Goal: Check status: Check status

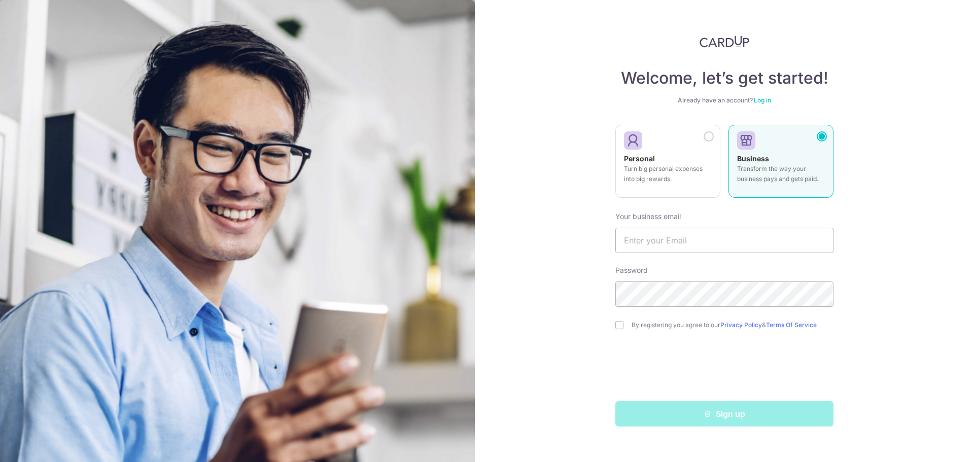
click at [766, 102] on link "Log in" at bounding box center [762, 100] width 17 height 8
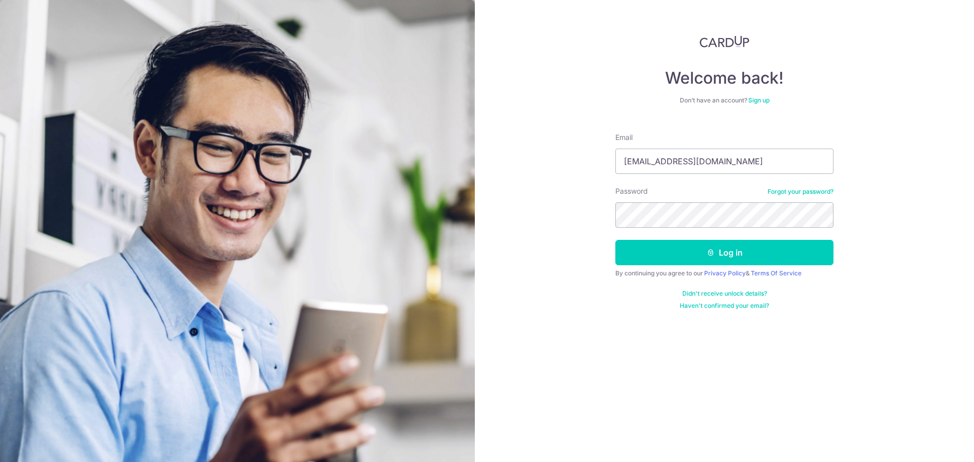
click at [742, 269] on form "Email ap@il-lido.com Password Forgot your password? Log in By continuing you ag…" at bounding box center [724, 217] width 218 height 185
click at [745, 263] on button "Log in" at bounding box center [724, 252] width 218 height 25
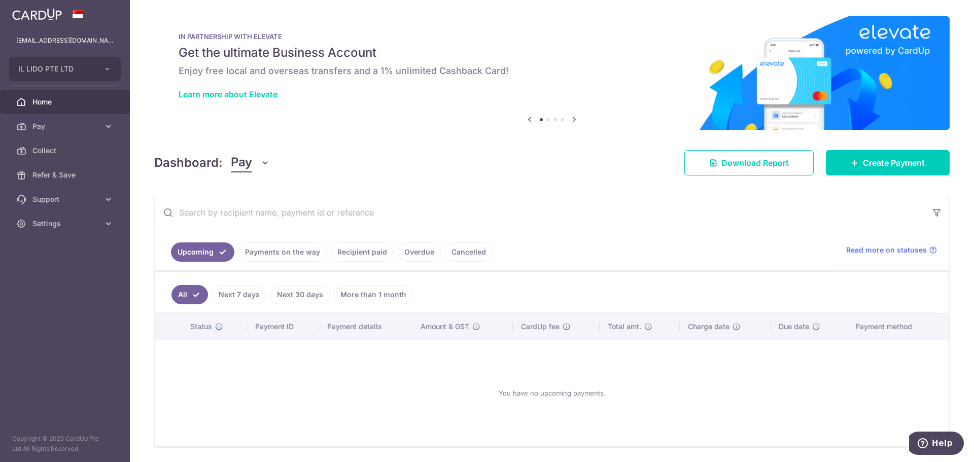
click at [374, 258] on link "Recipient paid" at bounding box center [362, 251] width 63 height 19
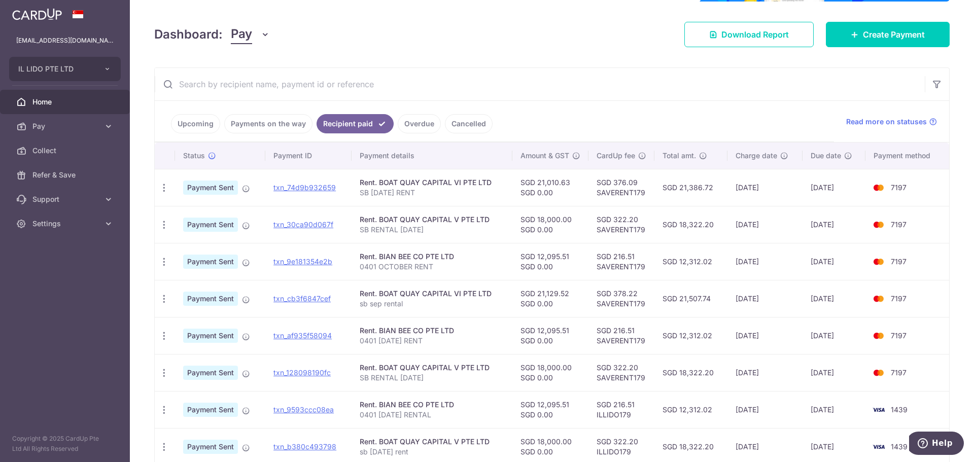
scroll to position [152, 0]
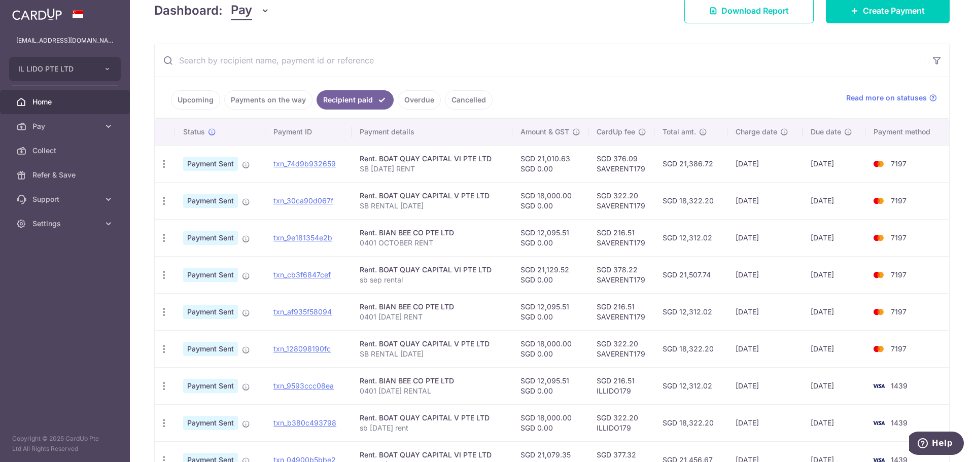
click at [312, 158] on td "txn_74d9b932659" at bounding box center [308, 163] width 86 height 37
click at [312, 162] on link "txn_74d9b932659" at bounding box center [304, 163] width 62 height 9
drag, startPoint x: 308, startPoint y: 200, endPoint x: 530, endPoint y: 37, distance: 275.4
click at [308, 200] on link "txn_30ca90d067f" at bounding box center [303, 200] width 60 height 9
click at [301, 232] on td "txn_9e181354e2b" at bounding box center [308, 237] width 86 height 37
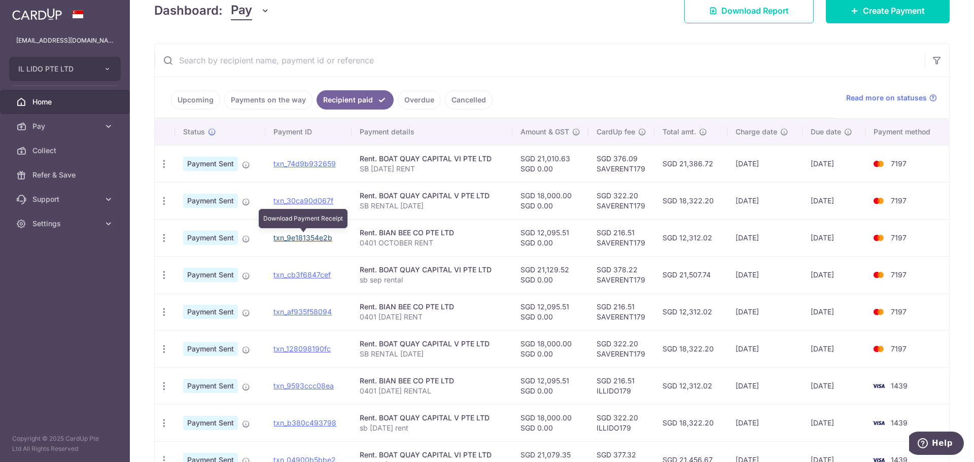
click at [305, 236] on link "txn_9e181354e2b" at bounding box center [302, 237] width 59 height 9
